Goal: Navigation & Orientation: Find specific page/section

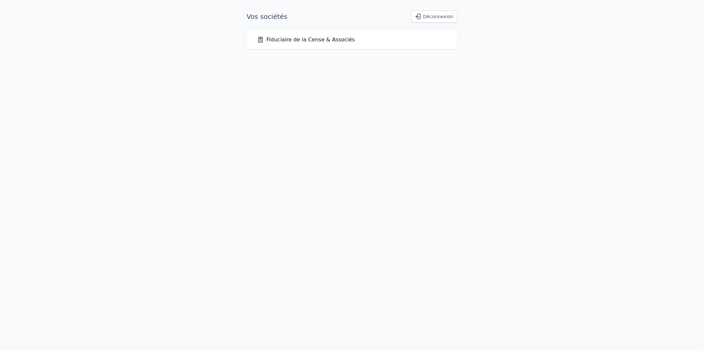
click at [326, 40] on link "Fiduciaire de la Cense & Associés" at bounding box center [306, 40] width 98 height 8
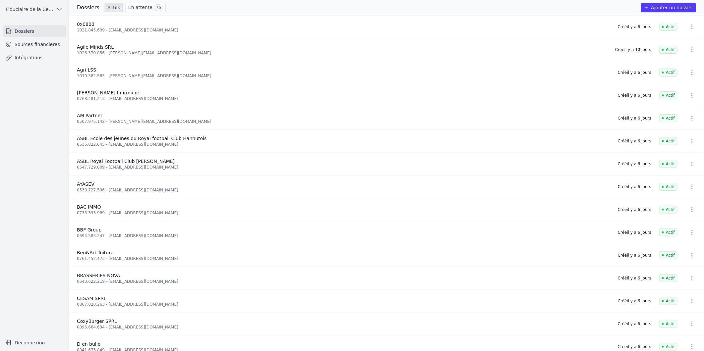
click at [25, 45] on link "Sources financières" at bounding box center [34, 44] width 63 height 12
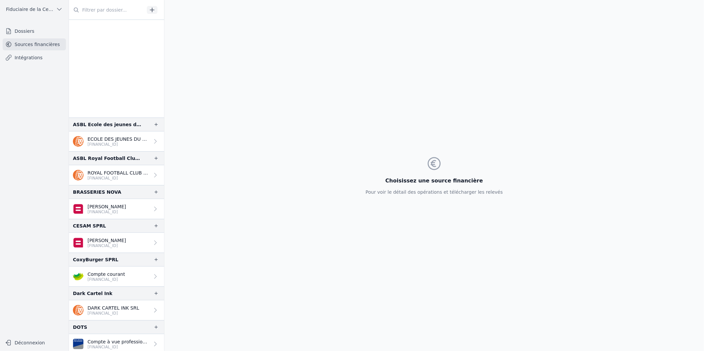
scroll to position [37, 0]
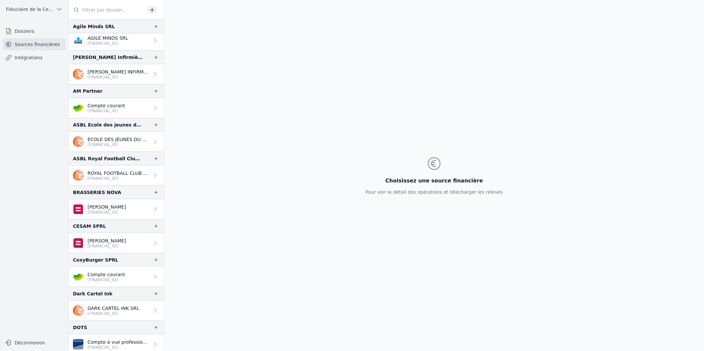
click at [29, 33] on link "Dossiers" at bounding box center [34, 31] width 63 height 12
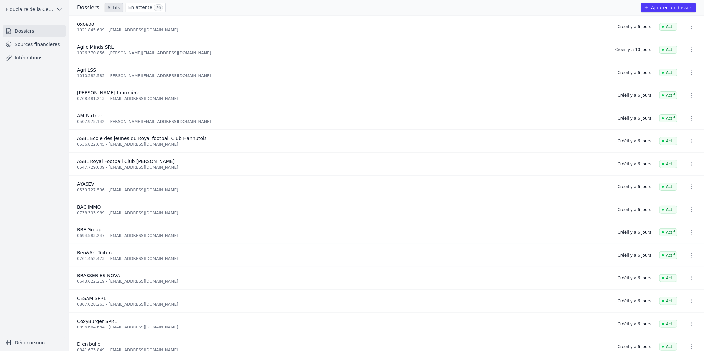
click at [141, 5] on link "En attente 76" at bounding box center [146, 8] width 40 height 10
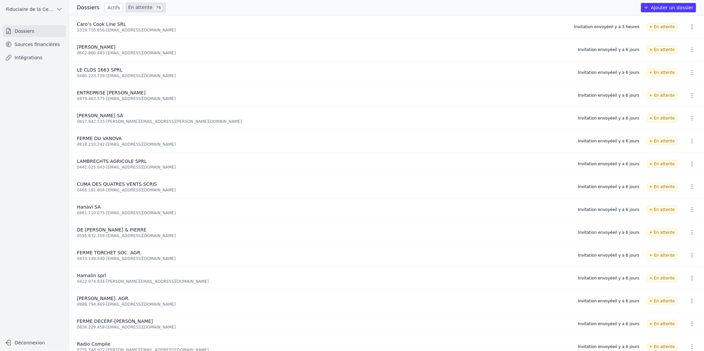
click at [688, 27] on icon "button" at bounding box center [691, 27] width 7 height 7
drag, startPoint x: 415, startPoint y: 93, endPoint x: 111, endPoint y: 76, distance: 305.0
click at [415, 93] on div at bounding box center [352, 175] width 704 height 351
click at [94, 27] on span "Caro’s Cook Line SRL" at bounding box center [101, 24] width 49 height 5
click at [33, 45] on link "Sources financières" at bounding box center [34, 44] width 63 height 12
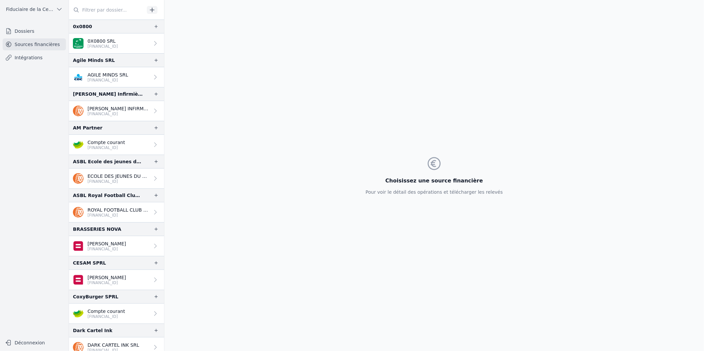
click at [34, 60] on link "Intégrations" at bounding box center [34, 58] width 63 height 12
